Goal: Task Accomplishment & Management: Use online tool/utility

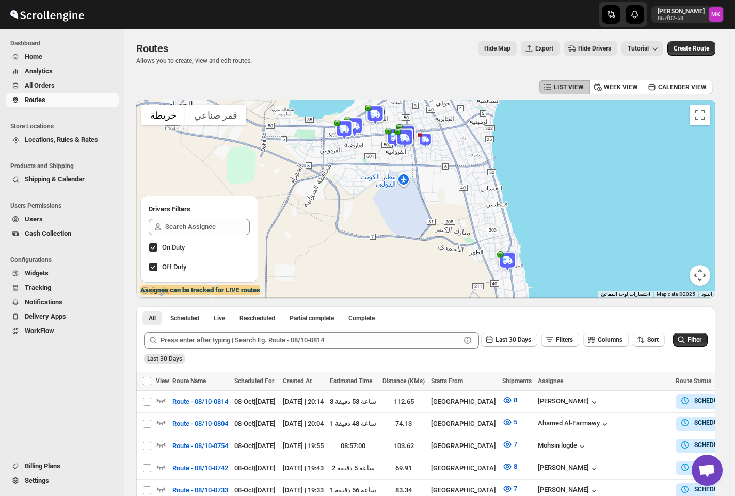
click at [46, 87] on span "All Orders" at bounding box center [40, 86] width 30 height 8
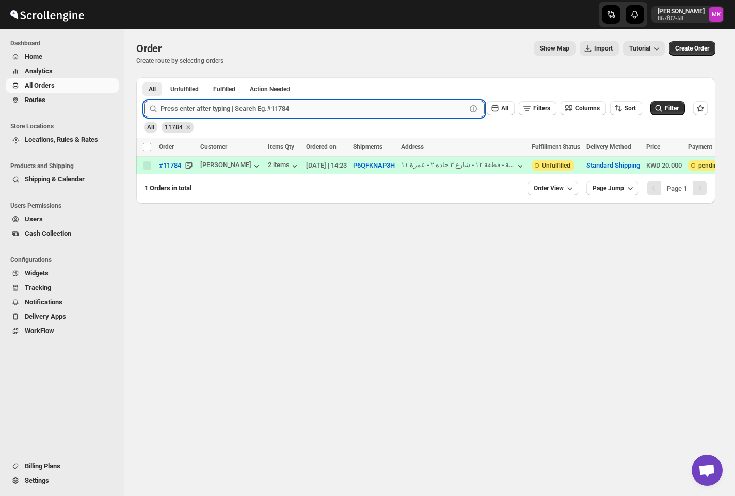
click at [188, 108] on input "text" at bounding box center [312, 109] width 305 height 17
paste input "11854"
type input "11854"
click at [144, 77] on button "Submit" at bounding box center [158, 82] width 29 height 11
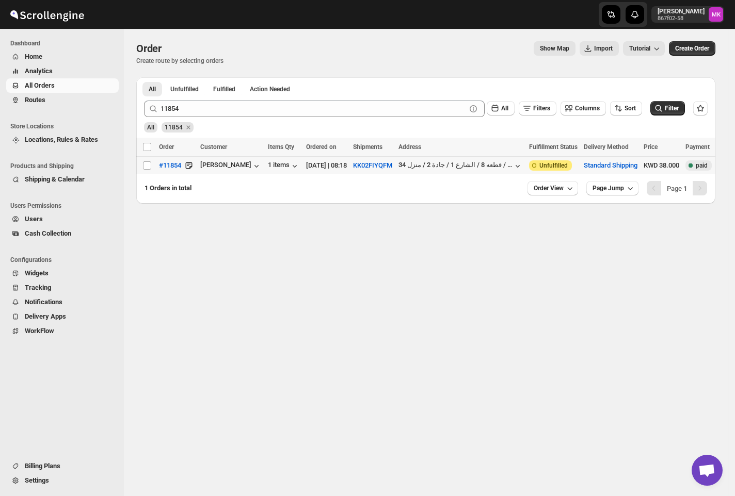
click at [141, 168] on td "Select order" at bounding box center [146, 166] width 20 height 18
checkbox input "true"
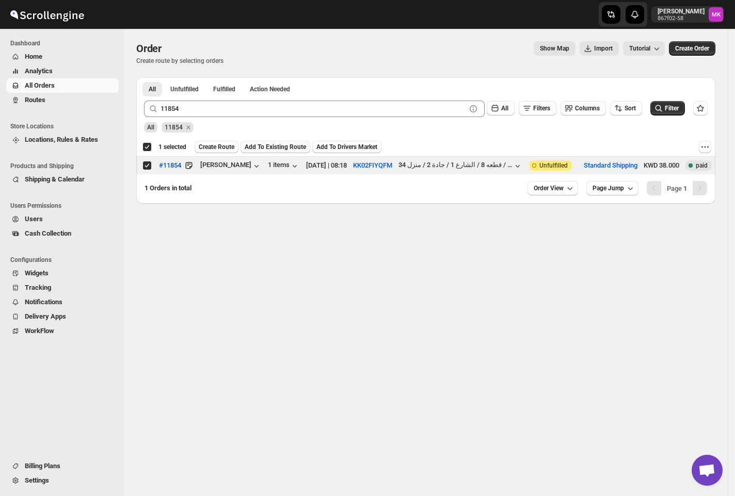
click at [265, 151] on span "Add To Existing Route" at bounding box center [275, 147] width 61 height 8
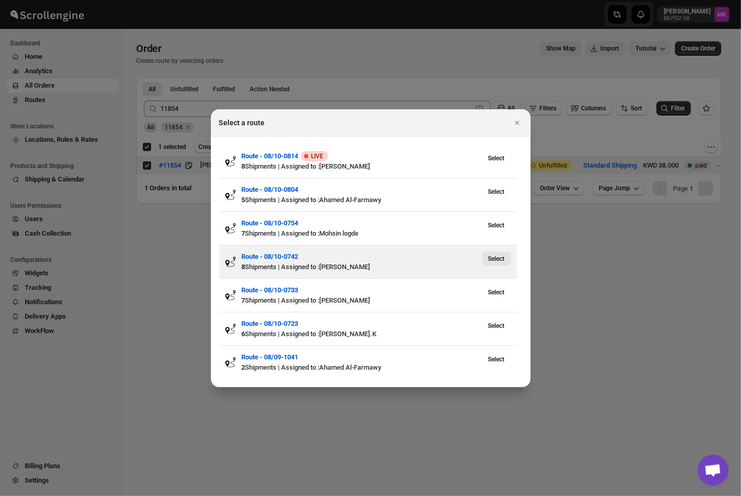
click at [490, 263] on span "Select" at bounding box center [497, 259] width 17 height 8
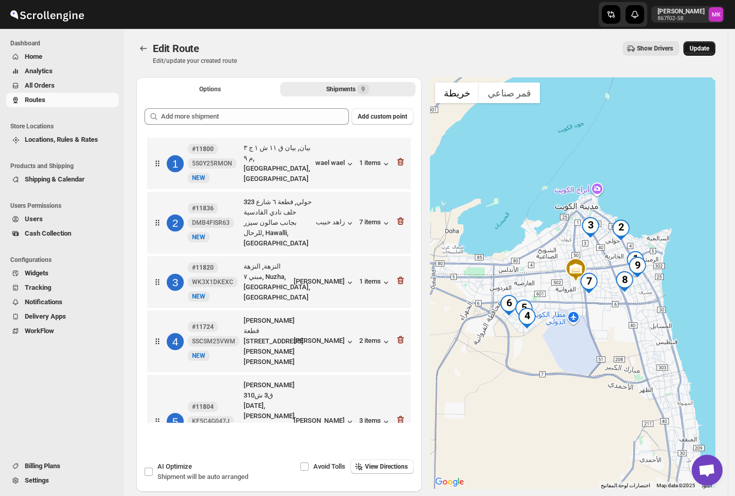
click at [702, 52] on span "Update" at bounding box center [699, 48] width 20 height 8
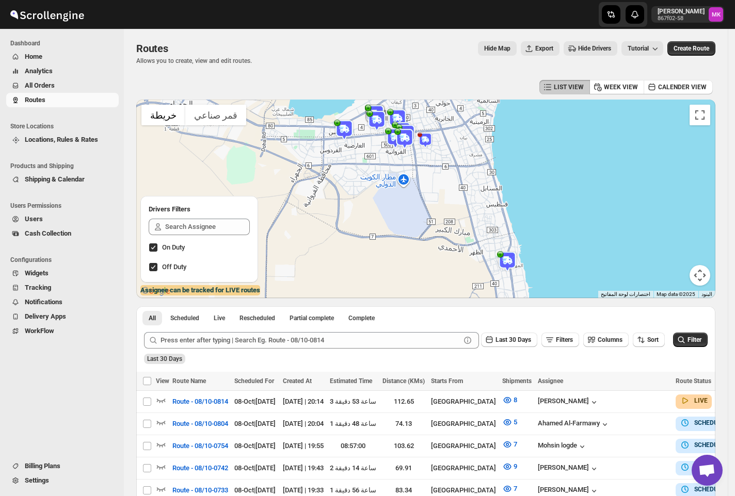
click at [38, 82] on span "All Orders" at bounding box center [40, 86] width 30 height 8
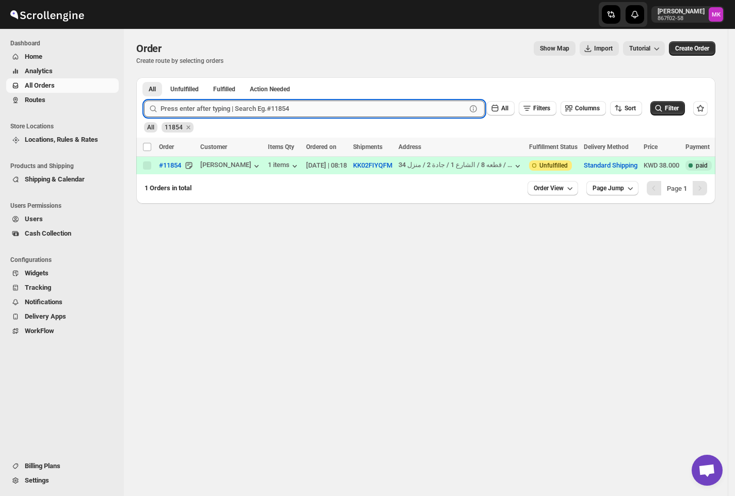
click at [195, 101] on input "text" at bounding box center [312, 109] width 305 height 17
paste input "11859"
type input "11859"
click at [144, 77] on button "Submit" at bounding box center [158, 82] width 29 height 11
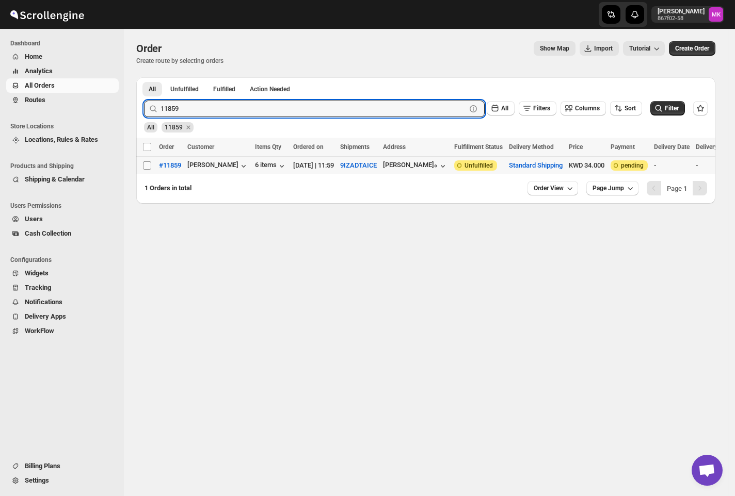
click at [147, 164] on input "Select order" at bounding box center [147, 165] width 8 height 8
checkbox input "true"
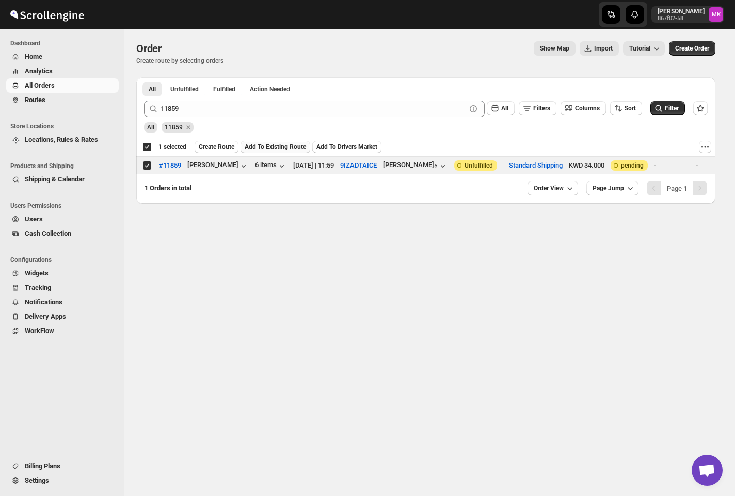
click at [271, 148] on span "Add To Existing Route" at bounding box center [275, 147] width 61 height 8
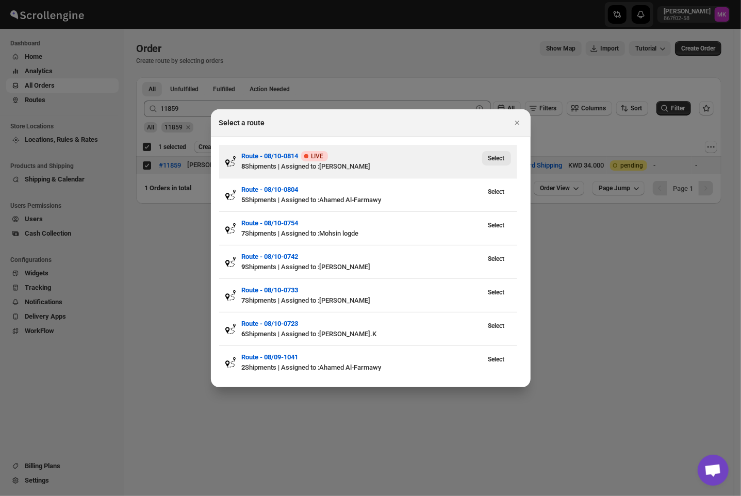
click at [483, 161] on button "Select" at bounding box center [496, 158] width 29 height 14
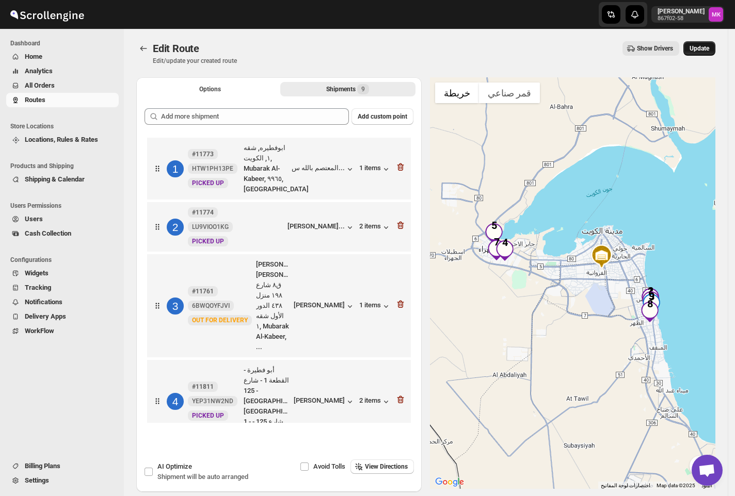
click at [691, 50] on button "Update" at bounding box center [699, 48] width 32 height 14
